Goal: Task Accomplishment & Management: Use online tool/utility

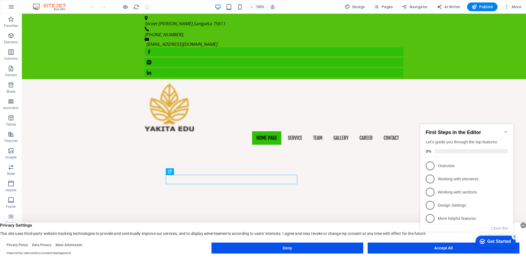
click at [505, 131] on icon "Minimize checklist" at bounding box center [505, 132] width 2 height 2
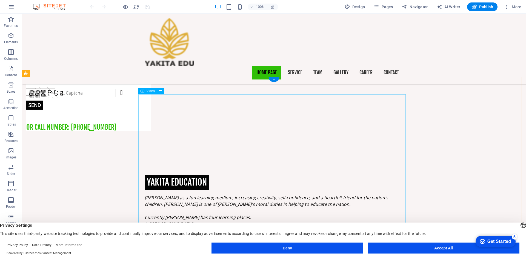
scroll to position [630, 0]
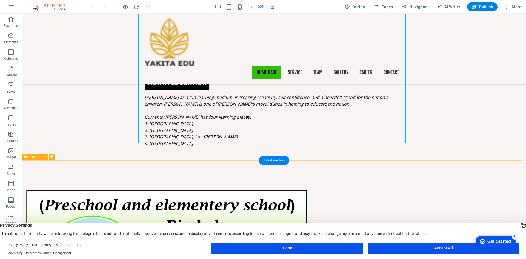
scroll to position [740, 0]
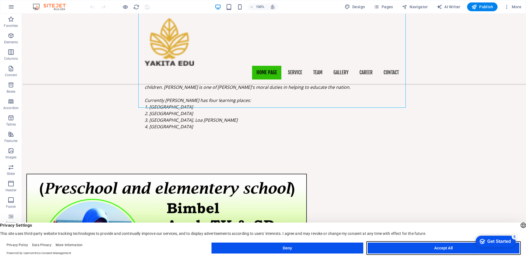
click at [0, 0] on button "Accept All" at bounding box center [0, 0] width 0 height 0
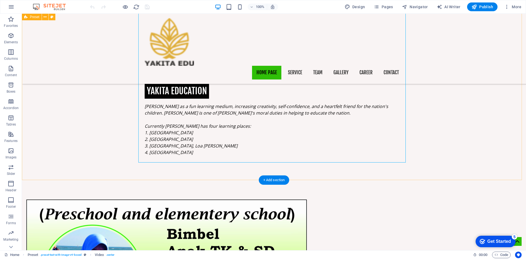
scroll to position [685, 0]
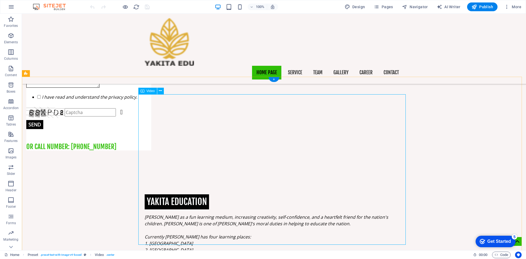
scroll to position [603, 0]
click at [508, 239] on div "Get Started" at bounding box center [499, 241] width 24 height 5
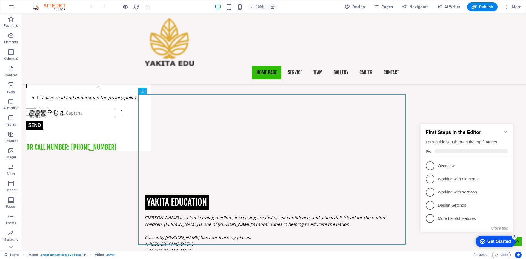
click at [508, 239] on div "Get Started" at bounding box center [499, 241] width 24 height 5
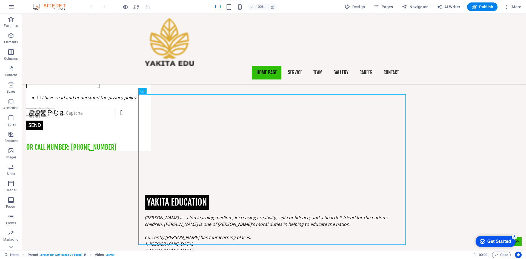
click at [514, 236] on div "5" at bounding box center [514, 236] width 5 height 5
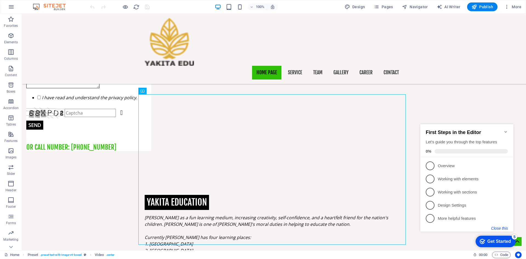
click at [502, 229] on button "Close this" at bounding box center [499, 228] width 17 height 4
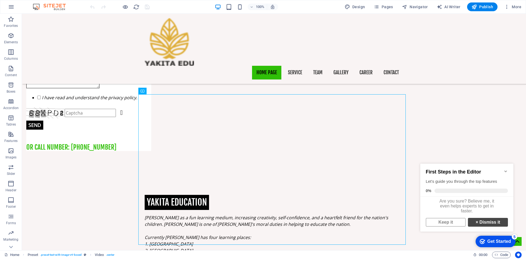
click at [491, 225] on link "× Dismiss it" at bounding box center [488, 222] width 40 height 9
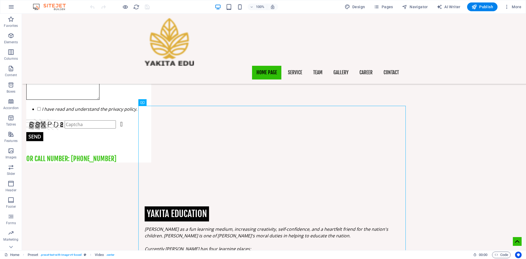
scroll to position [603, 0]
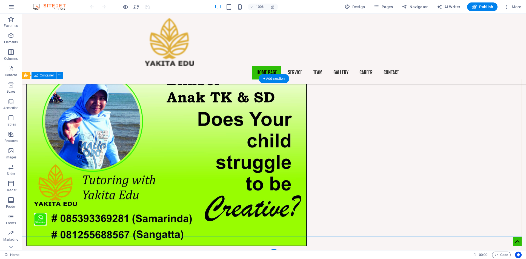
scroll to position [816, 0]
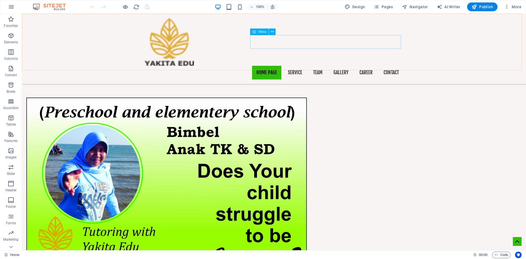
click at [297, 66] on nav "Home page Service Team Gallery Career Contact" at bounding box center [274, 73] width 259 height 14
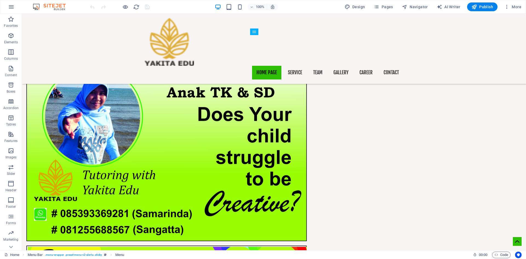
scroll to position [871, 0]
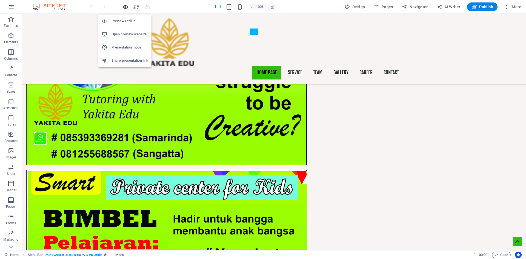
scroll to position [832, 0]
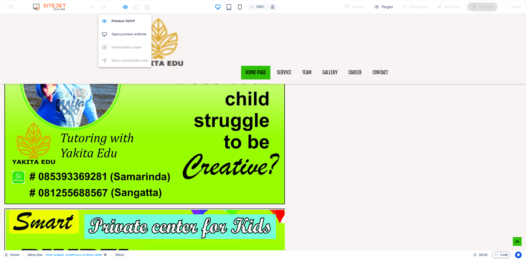
click at [138, 33] on h6 "Open preview website" at bounding box center [130, 34] width 37 height 7
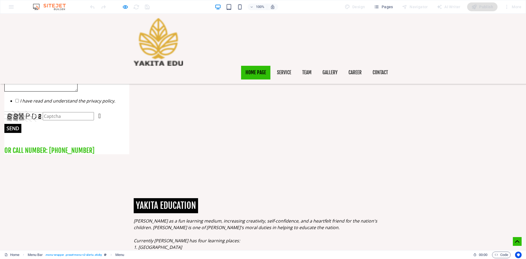
scroll to position [311, 0]
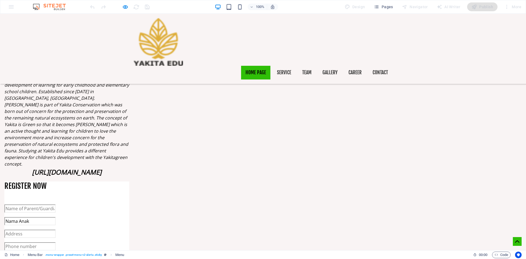
click at [167, 46] on img at bounding box center [158, 42] width 49 height 48
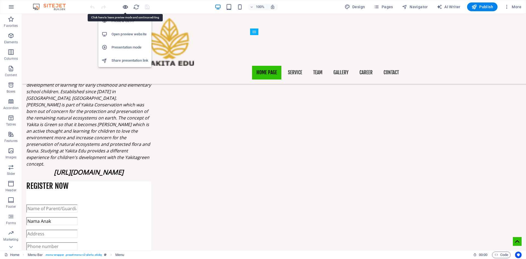
scroll to position [350, 0]
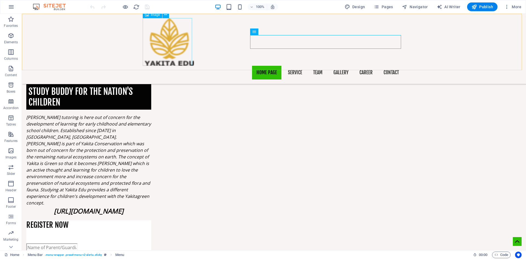
click at [176, 43] on figure at bounding box center [274, 42] width 259 height 48
select select "px"
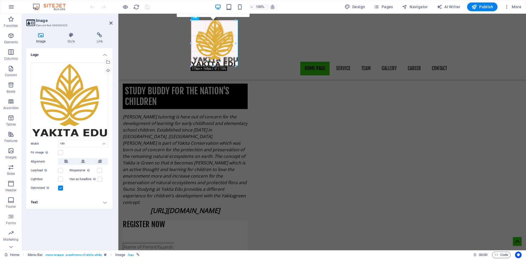
scroll to position [346, 0]
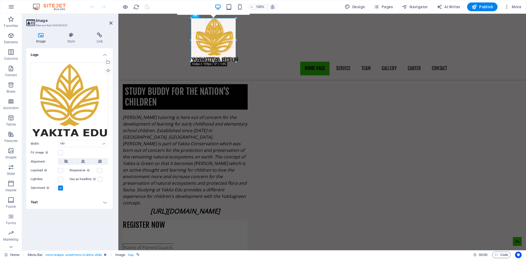
drag, startPoint x: 241, startPoint y: 66, endPoint x: 141, endPoint y: 65, distance: 99.5
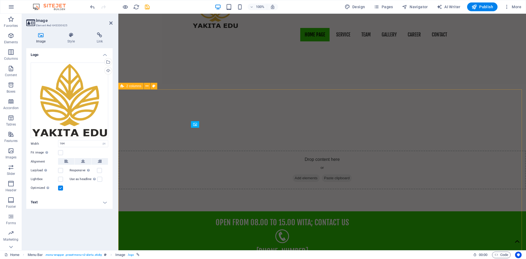
scroll to position [0, 0]
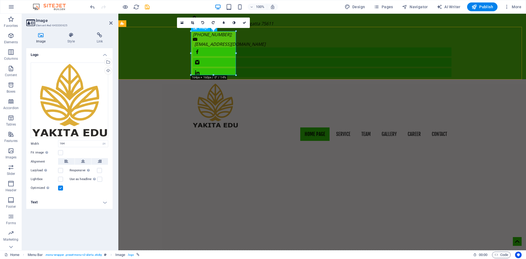
click at [215, 84] on figure at bounding box center [322, 106] width 259 height 44
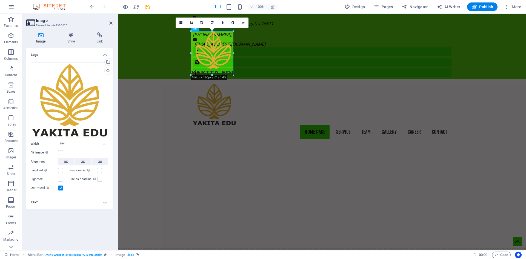
drag, startPoint x: 235, startPoint y: 74, endPoint x: 113, endPoint y: 58, distance: 122.2
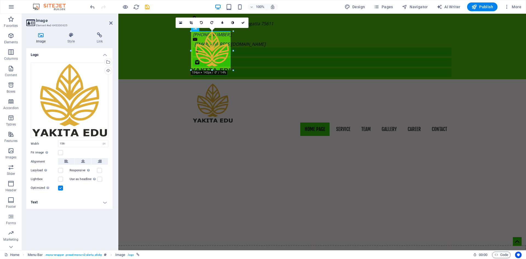
drag, startPoint x: 234, startPoint y: 72, endPoint x: 123, endPoint y: 55, distance: 112.6
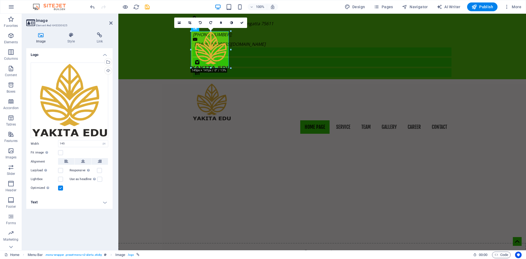
drag, startPoint x: 231, startPoint y: 70, endPoint x: 229, endPoint y: 67, distance: 3.8
type input "138"
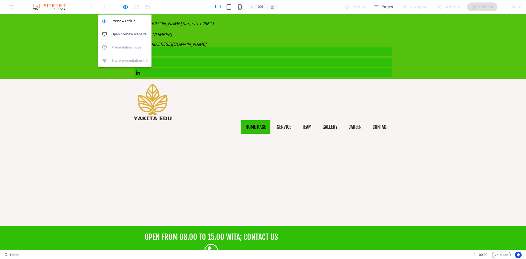
click at [127, 33] on h6 "Open preview website" at bounding box center [130, 34] width 37 height 7
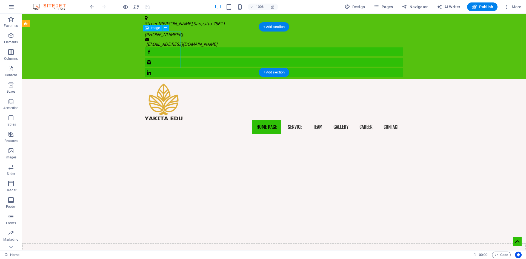
click at [165, 84] on figure at bounding box center [274, 102] width 259 height 37
click at [170, 84] on figure at bounding box center [274, 102] width 259 height 37
select select "px"
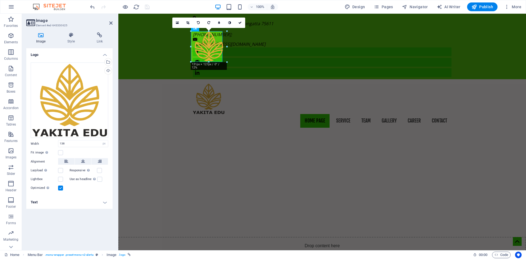
drag, startPoint x: 230, startPoint y: 67, endPoint x: 122, endPoint y: 48, distance: 110.0
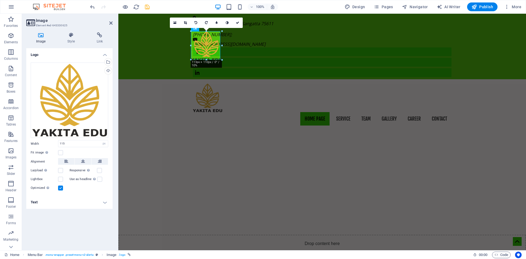
drag, startPoint x: 222, startPoint y: 62, endPoint x: 219, endPoint y: 59, distance: 4.2
type input "107"
drag, startPoint x: 147, startPoint y: 8, endPoint x: 155, endPoint y: 56, distance: 48.6
click at [147, 8] on icon "save" at bounding box center [147, 7] width 6 height 6
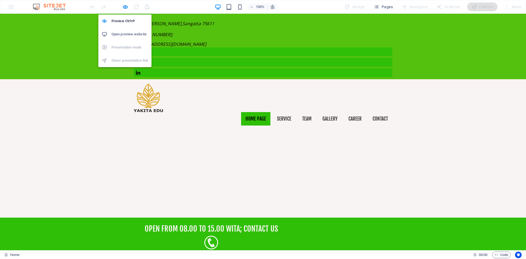
click at [132, 38] on li "Open preview website" at bounding box center [124, 34] width 53 height 13
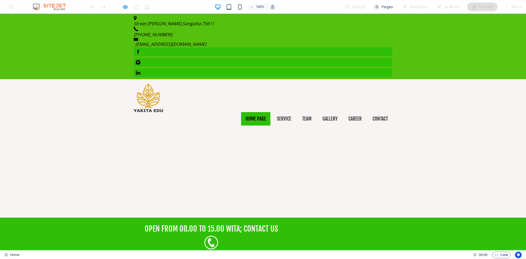
click at [196, 130] on video at bounding box center [263, 152] width 526 height 44
click at [352, 130] on video at bounding box center [263, 152] width 526 height 44
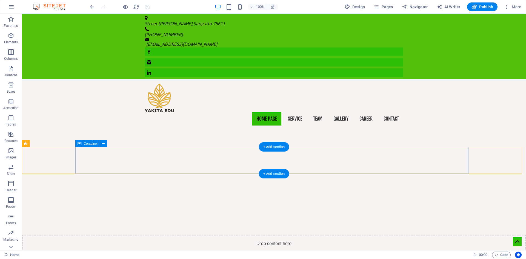
drag, startPoint x: 54, startPoint y: 150, endPoint x: 50, endPoint y: 159, distance: 10.2
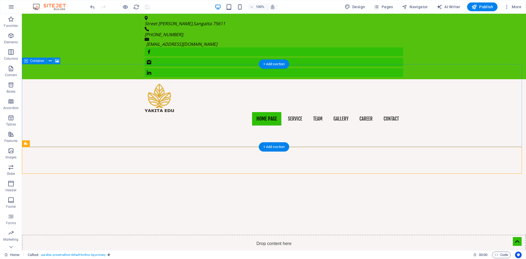
click at [233, 235] on div "Drop content here or Add elements Paste clipboard" at bounding box center [274, 254] width 504 height 39
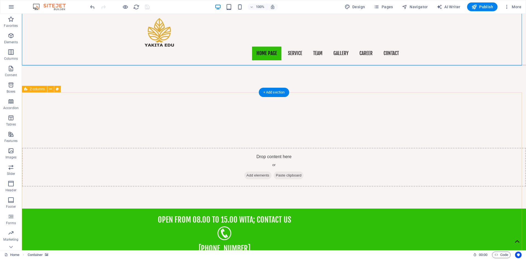
scroll to position [82, 0]
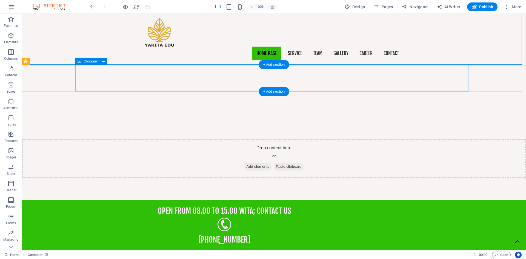
click at [423, 200] on div "open from 08.00 to 15.00 WITA; Contact us [PHONE_NUMBER]" at bounding box center [224, 225] width 396 height 51
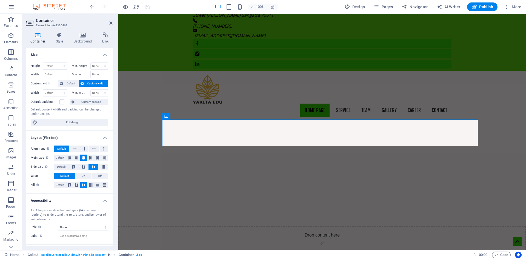
scroll to position [0, 0]
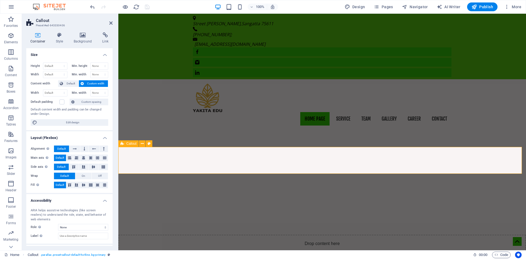
click at [37, 37] on icon at bounding box center [37, 34] width 23 height 5
click at [95, 82] on span "Custom width" at bounding box center [95, 83] width 21 height 7
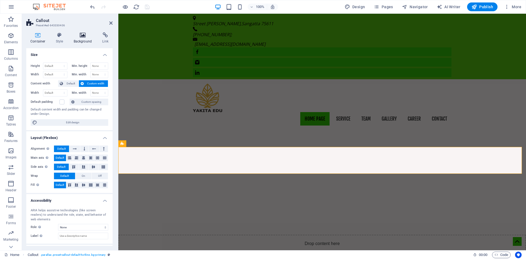
click at [82, 39] on h4 "Background" at bounding box center [84, 38] width 29 height 12
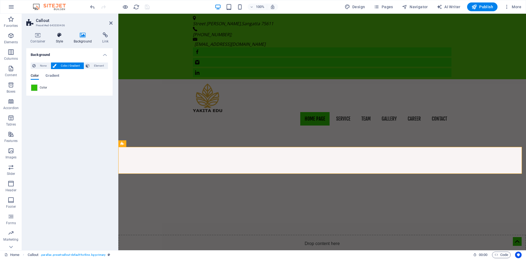
click at [56, 38] on h4 "Style" at bounding box center [61, 38] width 18 height 12
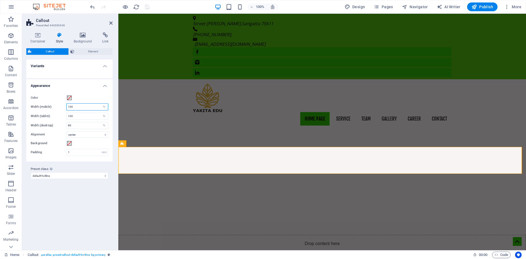
click at [79, 105] on input "100" at bounding box center [87, 107] width 41 height 7
click at [37, 40] on h4 "Container" at bounding box center [38, 38] width 25 height 12
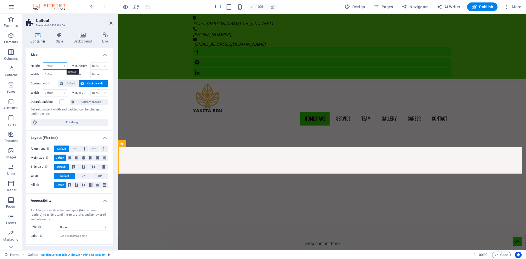
click at [60, 68] on select "Default px rem % vh vw" at bounding box center [55, 66] width 24 height 7
click at [75, 59] on div "Height Default px rem % vh vw Min. height None px rem % vh vw Width Default px …" at bounding box center [69, 94] width 86 height 72
click at [101, 75] on select "None px rem % vh vw" at bounding box center [100, 74] width 18 height 7
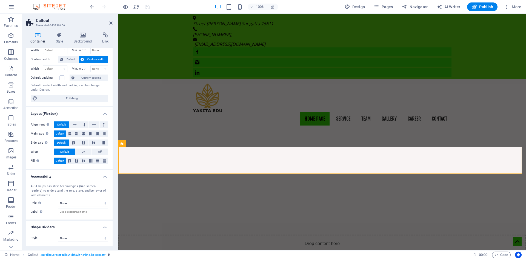
click at [176, 132] on figure at bounding box center [322, 171] width 408 height 83
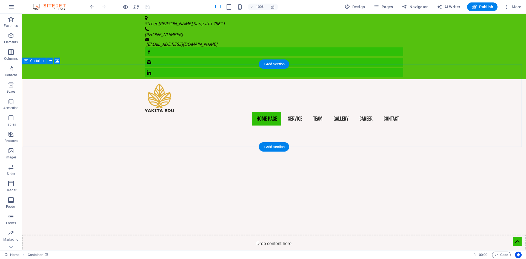
click at [148, 235] on div "Drop content here or Add elements Paste clipboard" at bounding box center [274, 254] width 504 height 39
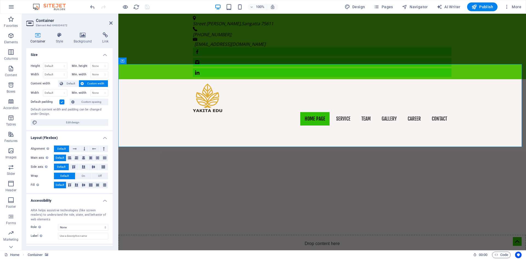
click at [316, 130] on figure at bounding box center [322, 171] width 408 height 83
click at [317, 235] on div "Drop content here or Add elements Paste clipboard" at bounding box center [322, 254] width 408 height 39
click at [324, 235] on div "Drop content here or Add elements Paste clipboard" at bounding box center [322, 254] width 408 height 39
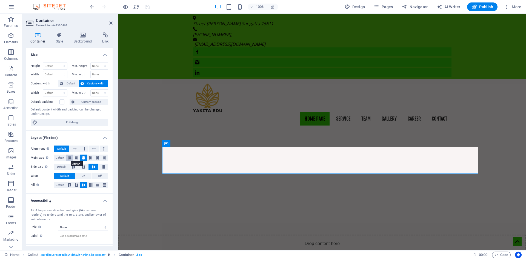
click at [69, 158] on icon at bounding box center [69, 158] width 3 height 7
click at [82, 157] on icon at bounding box center [83, 158] width 3 height 7
click at [71, 158] on icon at bounding box center [69, 158] width 3 height 7
click at [88, 157] on button at bounding box center [90, 158] width 7 height 7
click at [77, 156] on icon at bounding box center [76, 158] width 3 height 7
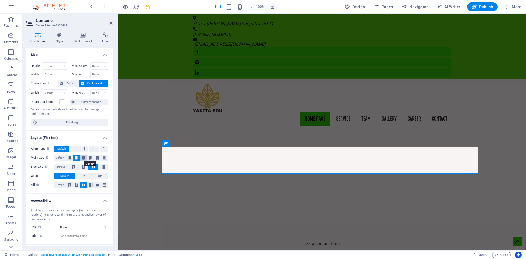
click at [85, 158] on button at bounding box center [83, 158] width 7 height 7
click at [70, 184] on icon at bounding box center [69, 184] width 7 height 3
click at [79, 184] on icon at bounding box center [76, 184] width 7 height 3
click at [82, 184] on icon at bounding box center [83, 184] width 7 height 3
click at [88, 185] on icon at bounding box center [90, 184] width 7 height 3
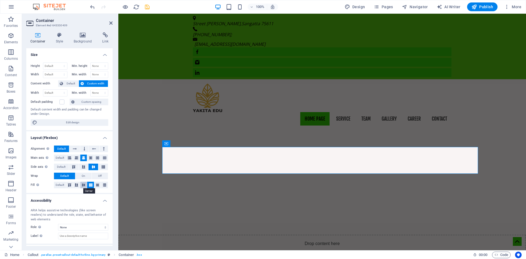
click at [82, 185] on icon at bounding box center [83, 184] width 7 height 3
click at [146, 8] on icon "save" at bounding box center [147, 7] width 6 height 6
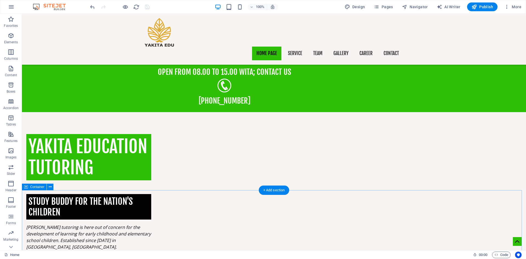
scroll to position [0, 0]
